Goal: Information Seeking & Learning: Learn about a topic

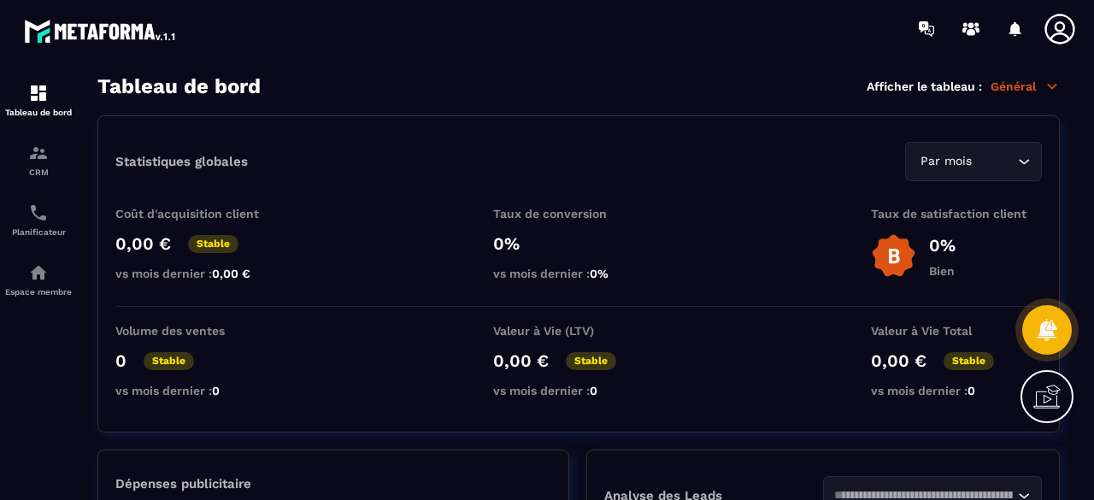
click at [23, 279] on div "Espace membre" at bounding box center [38, 279] width 68 height 34
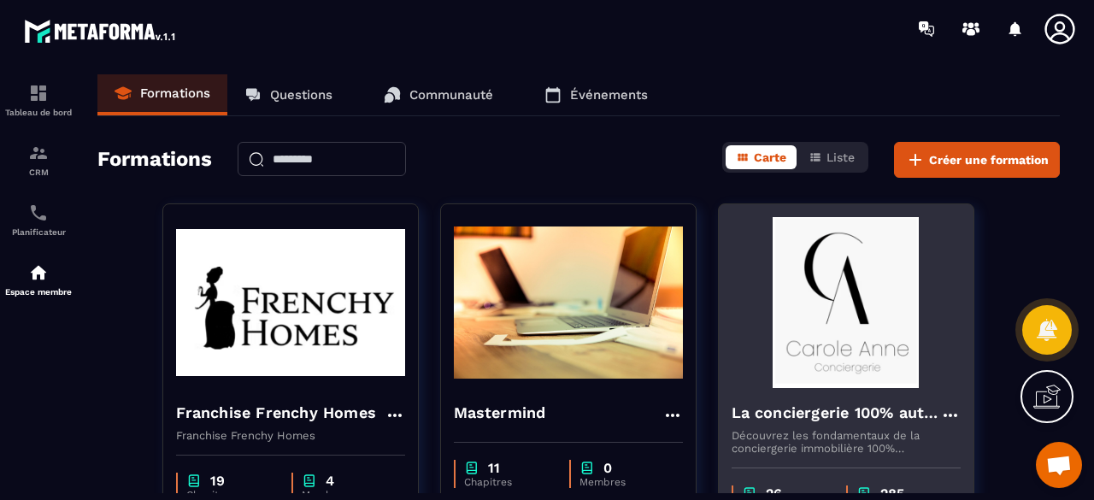
click at [922, 251] on img at bounding box center [846, 302] width 229 height 171
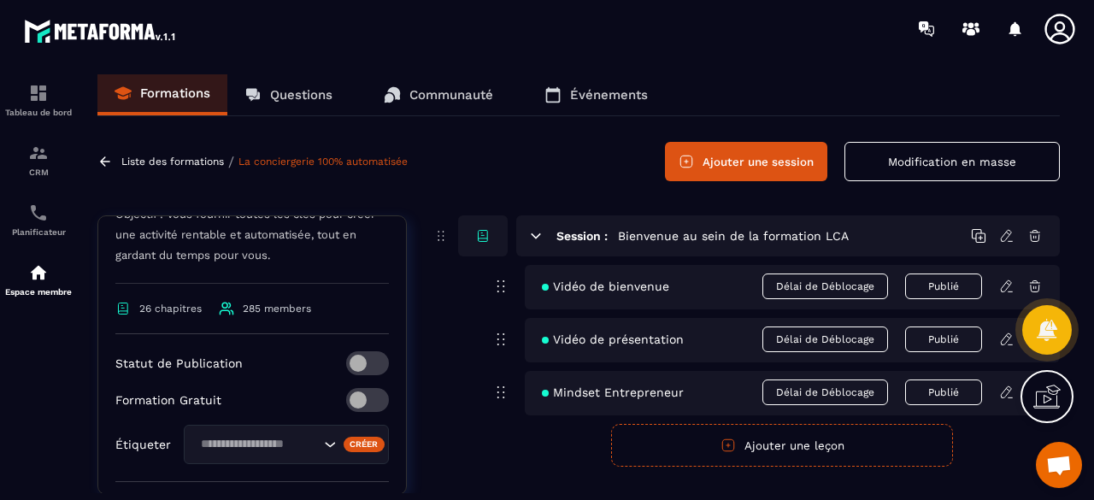
scroll to position [705, 0]
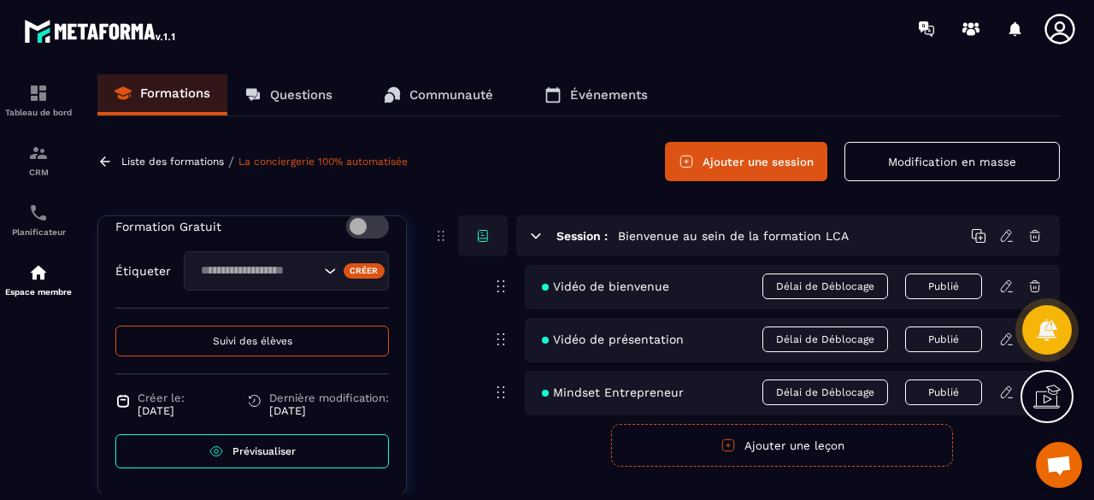
click at [296, 91] on p "Questions" at bounding box center [301, 94] width 62 height 15
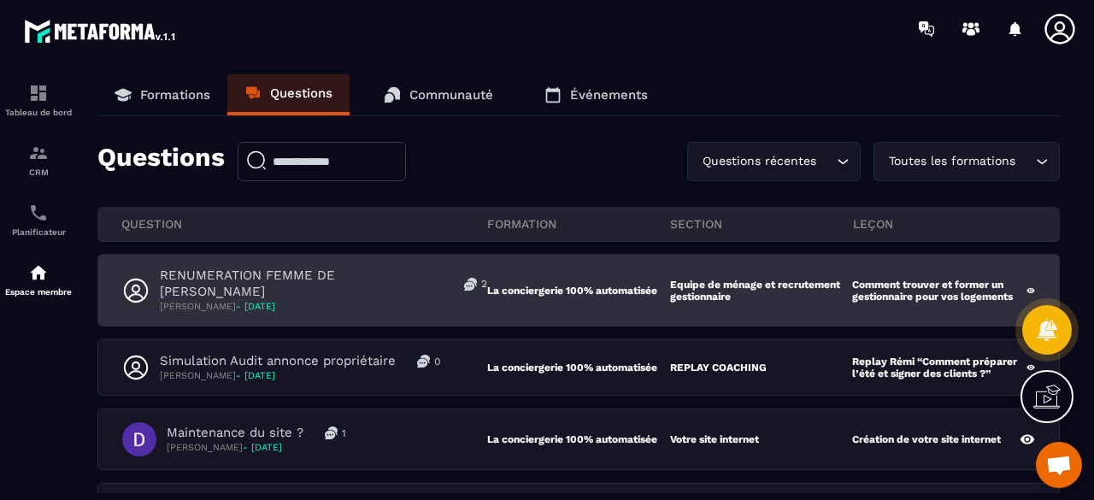
scroll to position [72, 0]
